Goal: Communication & Community: Answer question/provide support

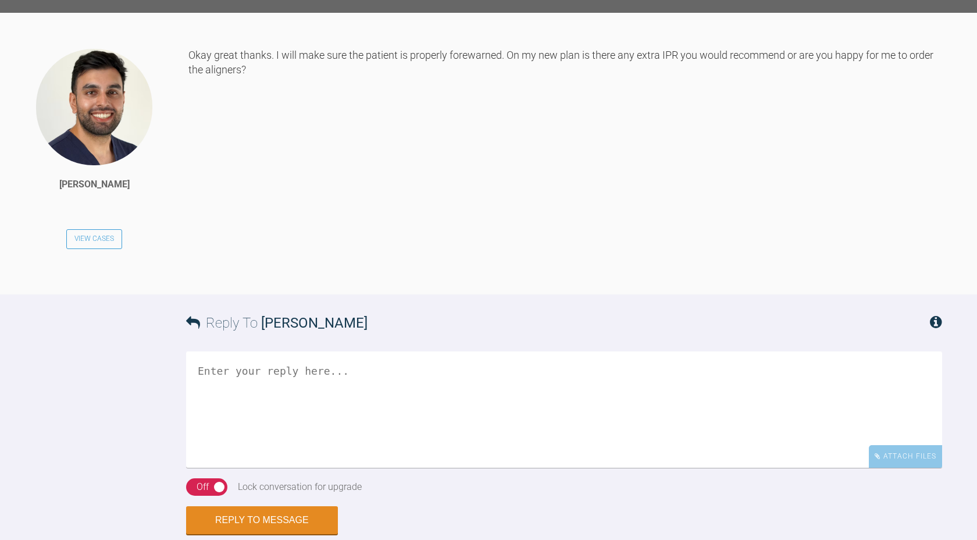
scroll to position [2214, 0]
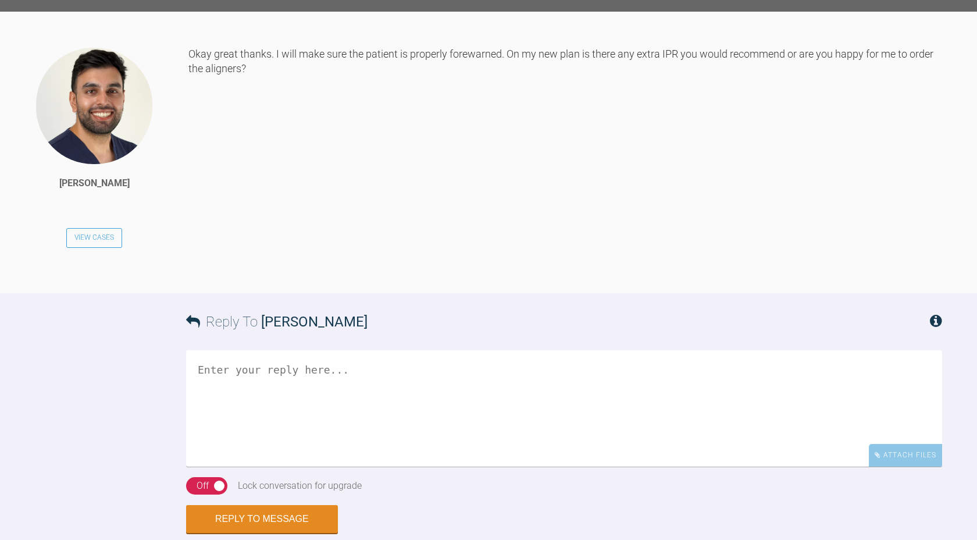
click at [531, 370] on textarea at bounding box center [564, 408] width 756 height 116
type textarea "i would order the aligners and keep the further IPR when doing refinements best…"
click at [306, 511] on button "Reply to Message" at bounding box center [262, 520] width 152 height 28
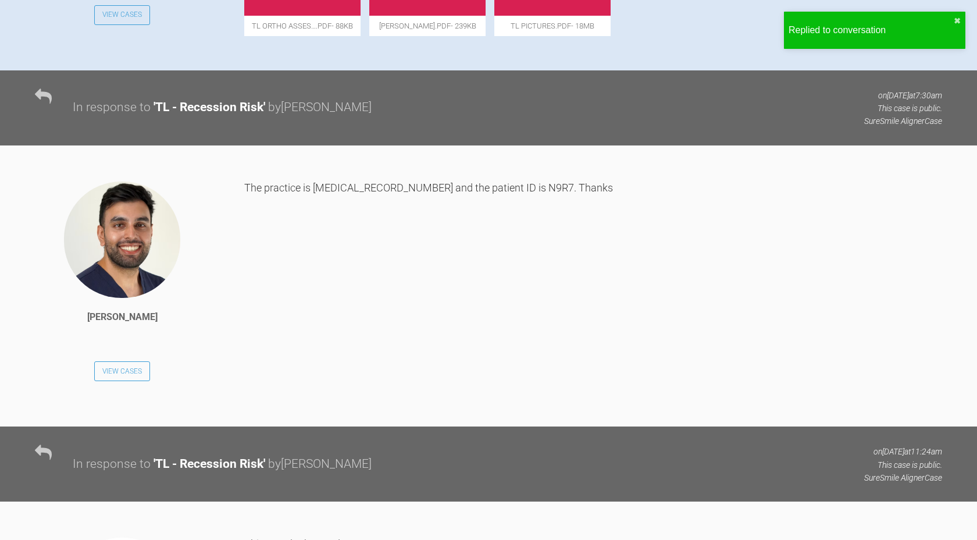
scroll to position [0, 0]
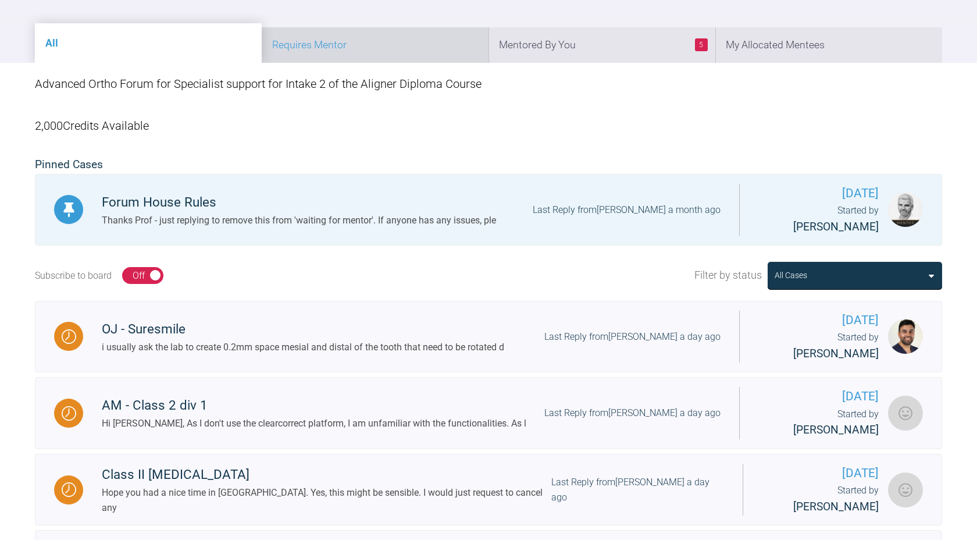
scroll to position [175, 0]
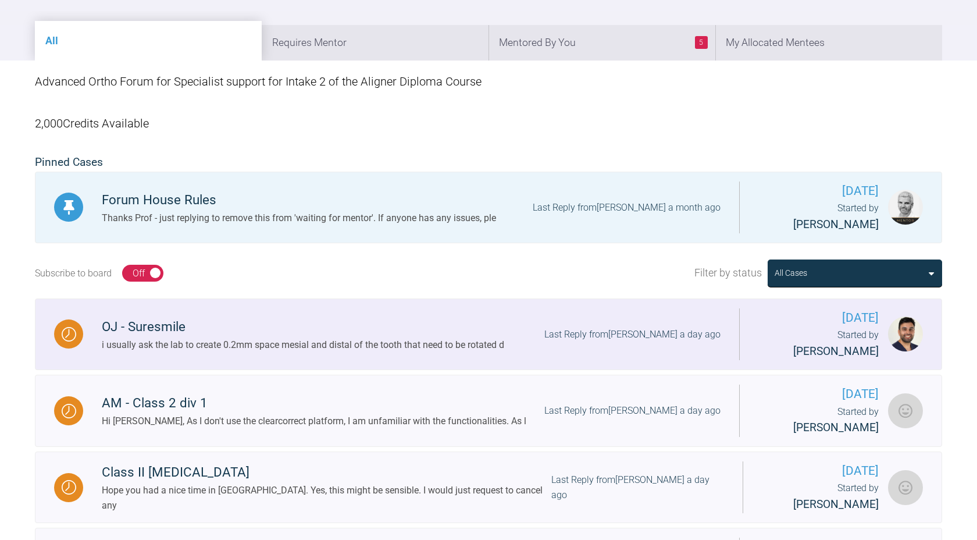
click at [351, 337] on div "i usually ask the lab to create 0.2mm space mesial and distal of the tooth that…" at bounding box center [303, 344] width 403 height 15
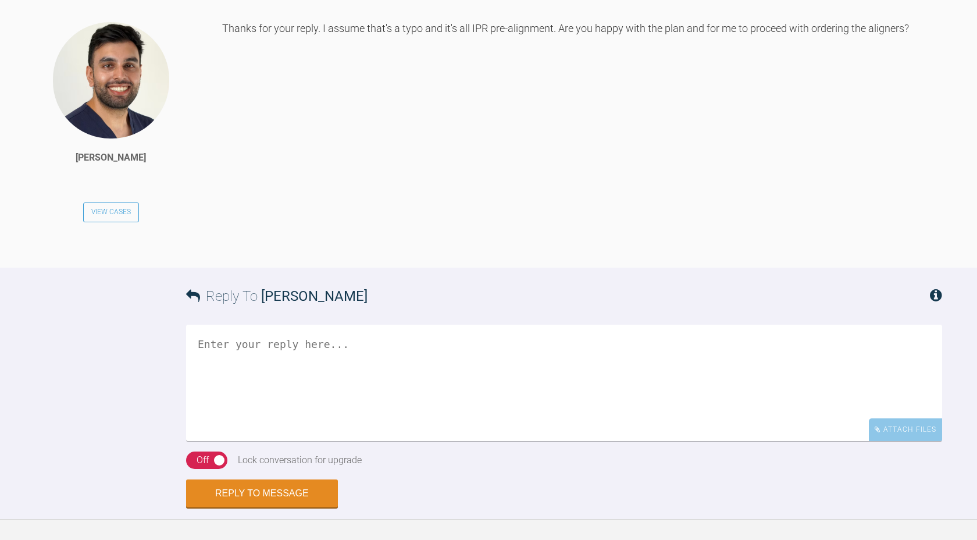
scroll to position [3068, 0]
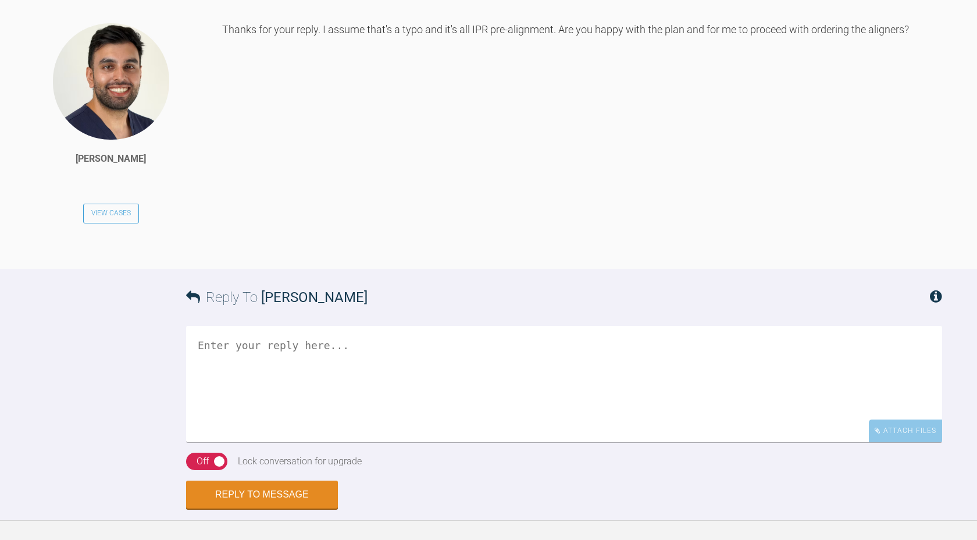
click at [352, 347] on textarea at bounding box center [564, 384] width 756 height 116
type textarea "yes. it looks good. minor changes can be done in refinements. bes wishes"
click at [243, 489] on button "Reply to Message" at bounding box center [262, 496] width 152 height 28
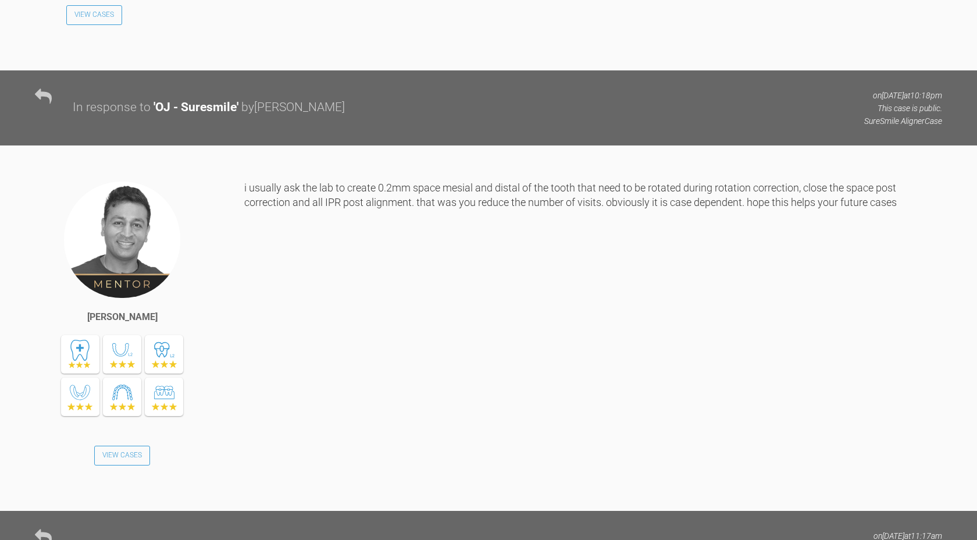
scroll to position [2467, 0]
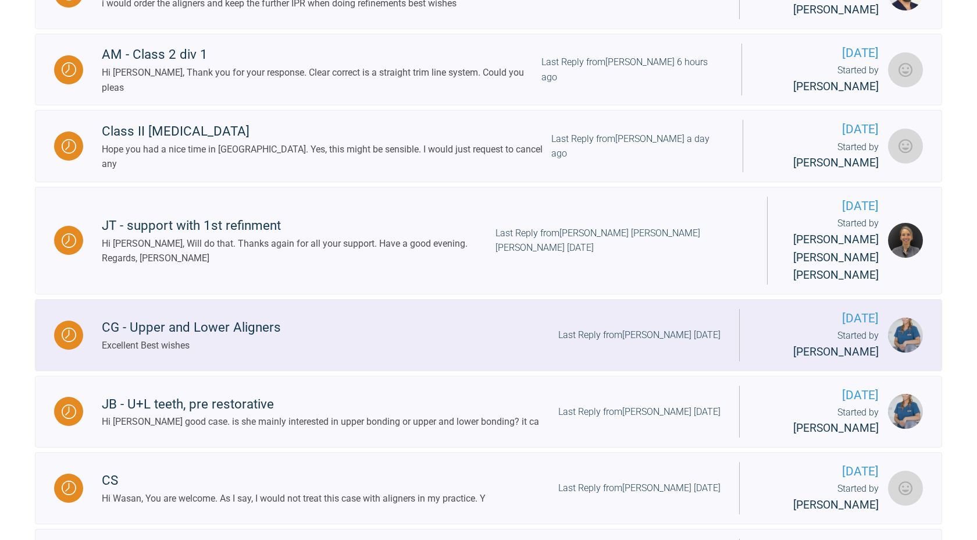
scroll to position [599, 0]
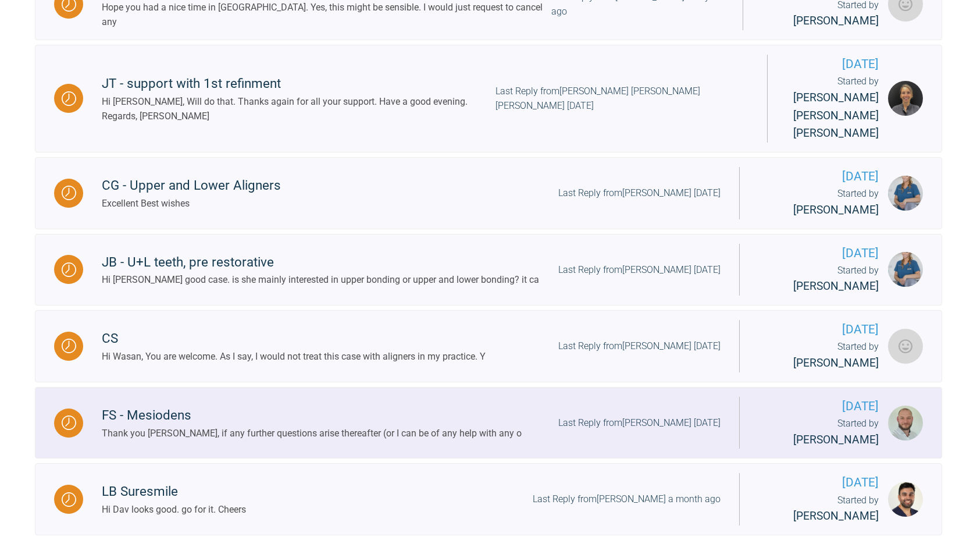
click at [558, 415] on div "Last Reply from Stephen O'Connor 19 days ago" at bounding box center [639, 422] width 162 height 15
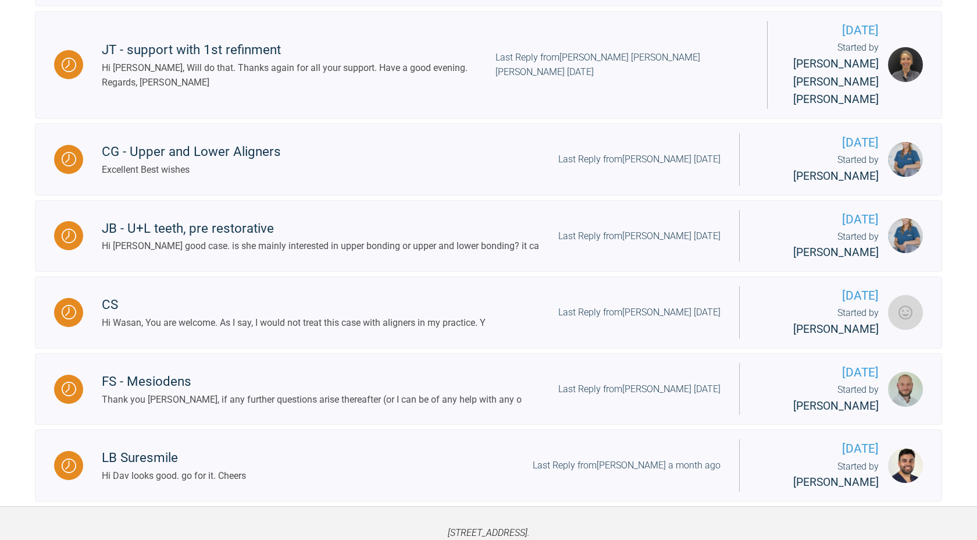
scroll to position [775, 0]
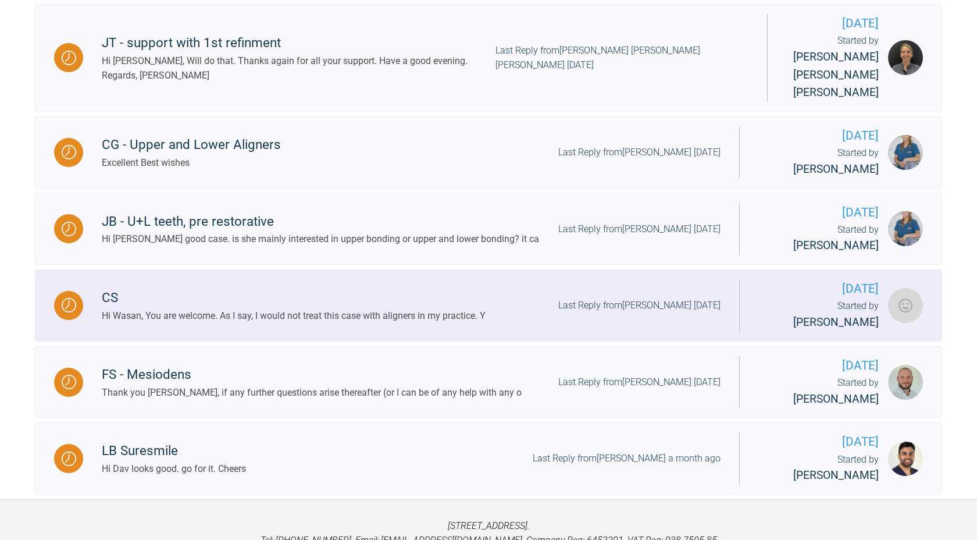
click at [268, 308] on div "Hi Wasan, You are welcome. As I say, I would not treat this case with aligners …" at bounding box center [294, 315] width 384 height 15
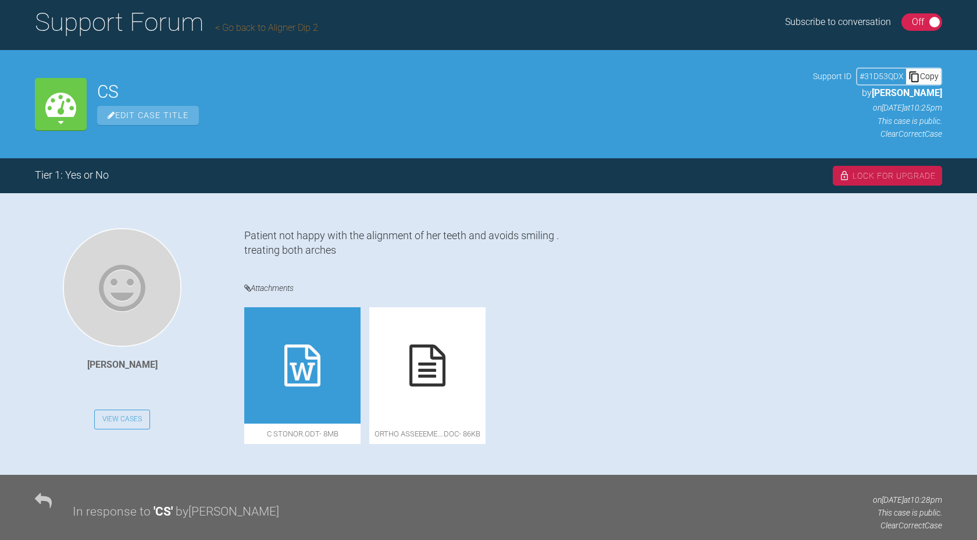
scroll to position [84, 0]
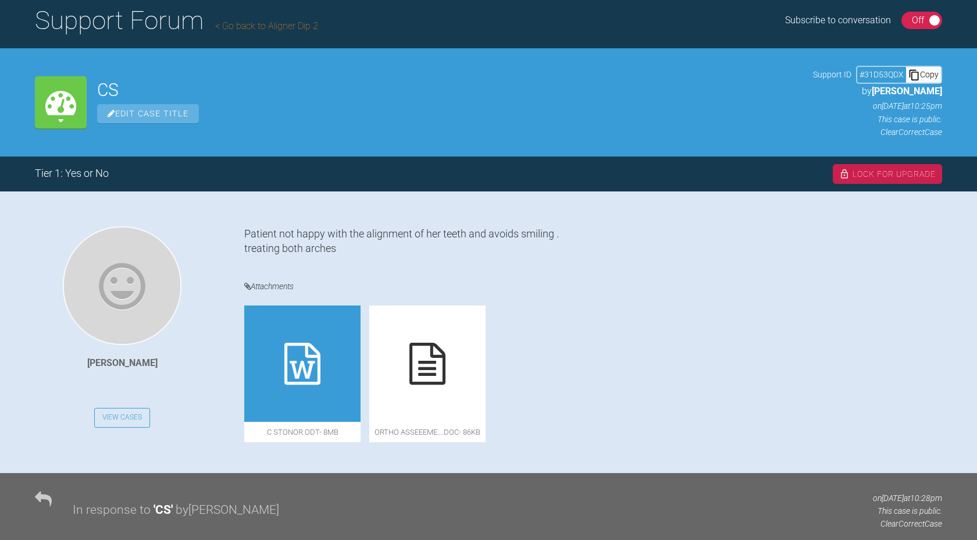
click at [318, 360] on icon at bounding box center [302, 364] width 36 height 42
